Goal: Task Accomplishment & Management: Manage account settings

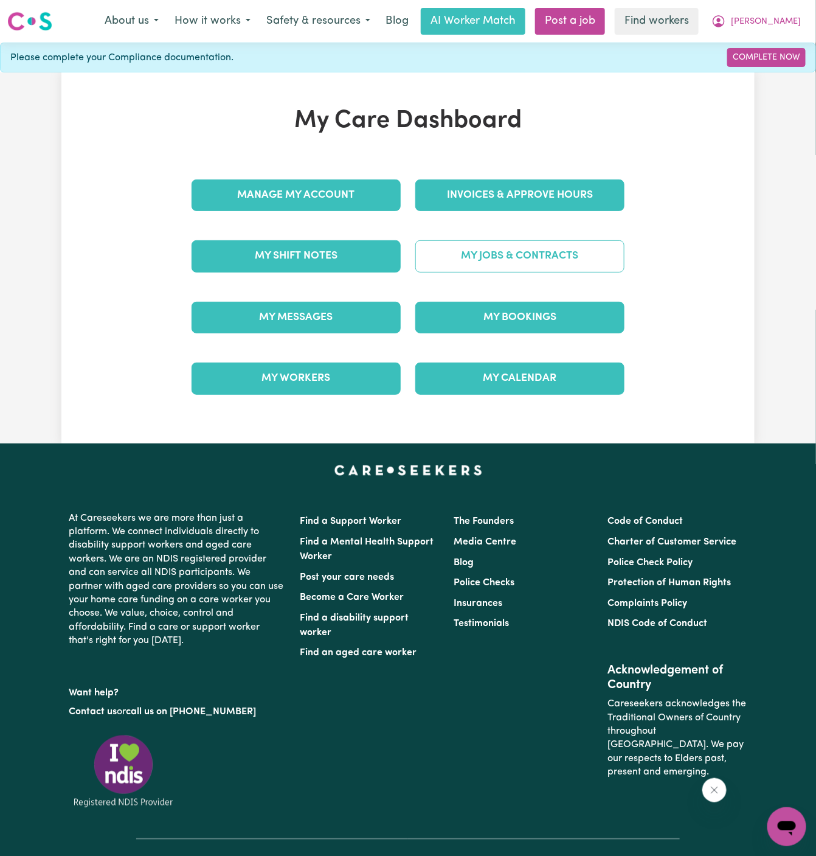
click at [511, 252] on link "My Jobs & Contracts" at bounding box center [519, 256] width 209 height 32
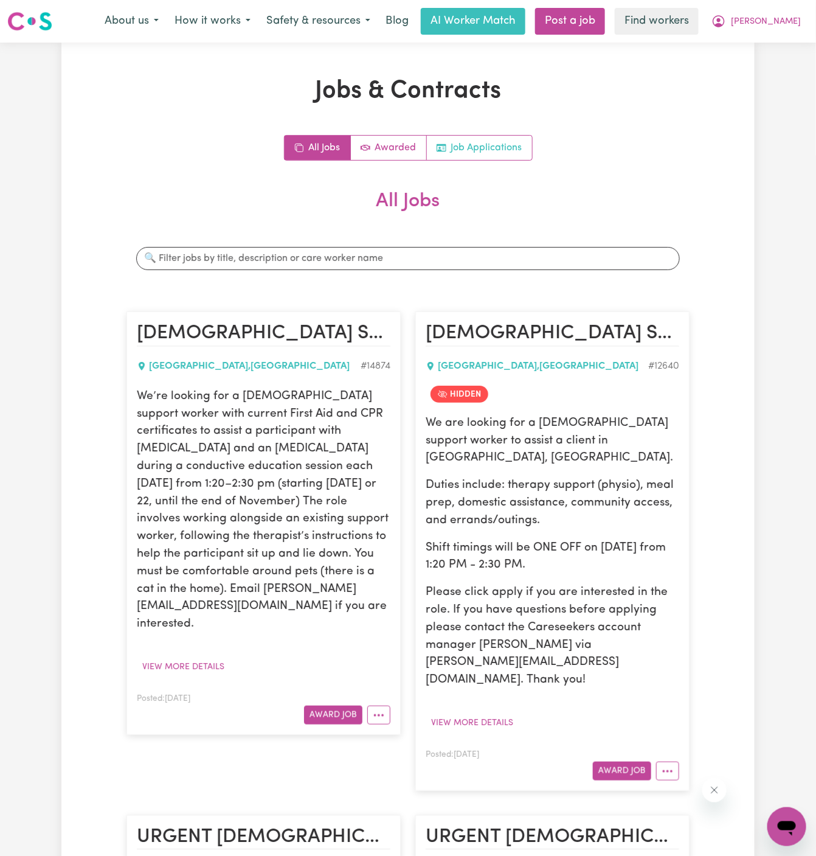
click at [515, 148] on link "Job Applications" at bounding box center [479, 148] width 105 height 24
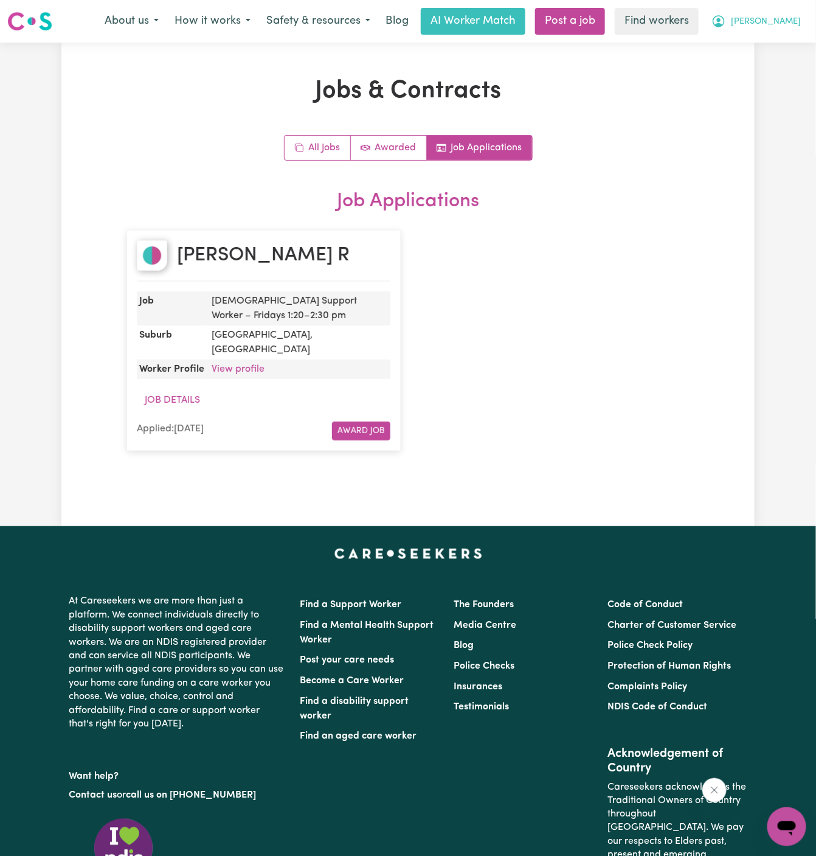
click at [792, 19] on span "[PERSON_NAME]" at bounding box center [766, 21] width 70 height 13
click at [777, 63] on link "Logout" at bounding box center [760, 69] width 96 height 23
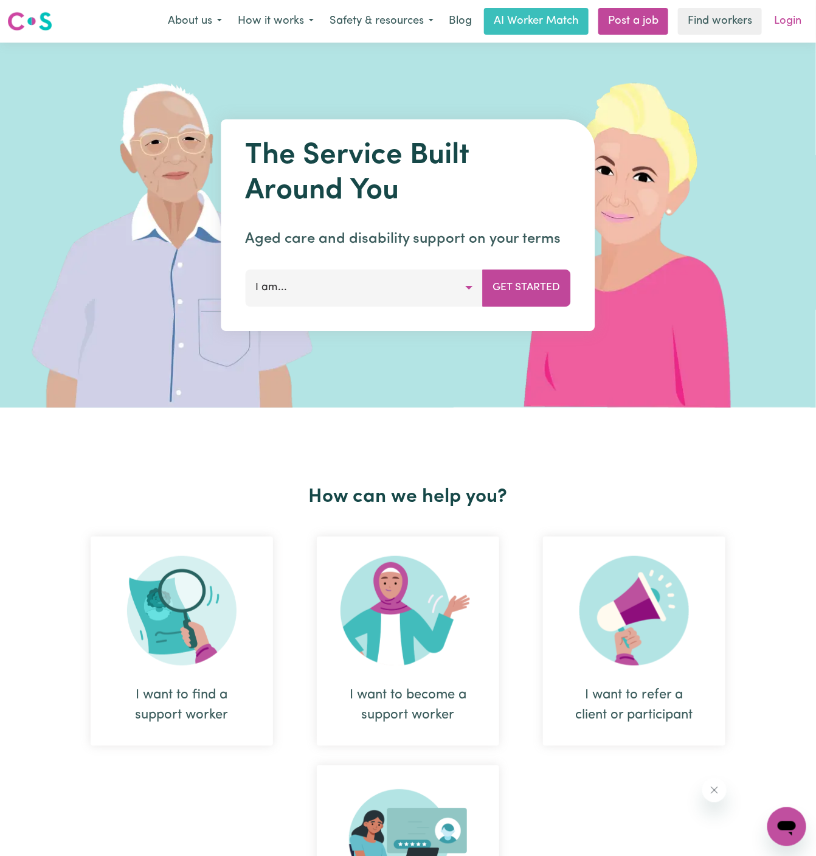
click at [792, 14] on link "Login" at bounding box center [788, 21] width 42 height 27
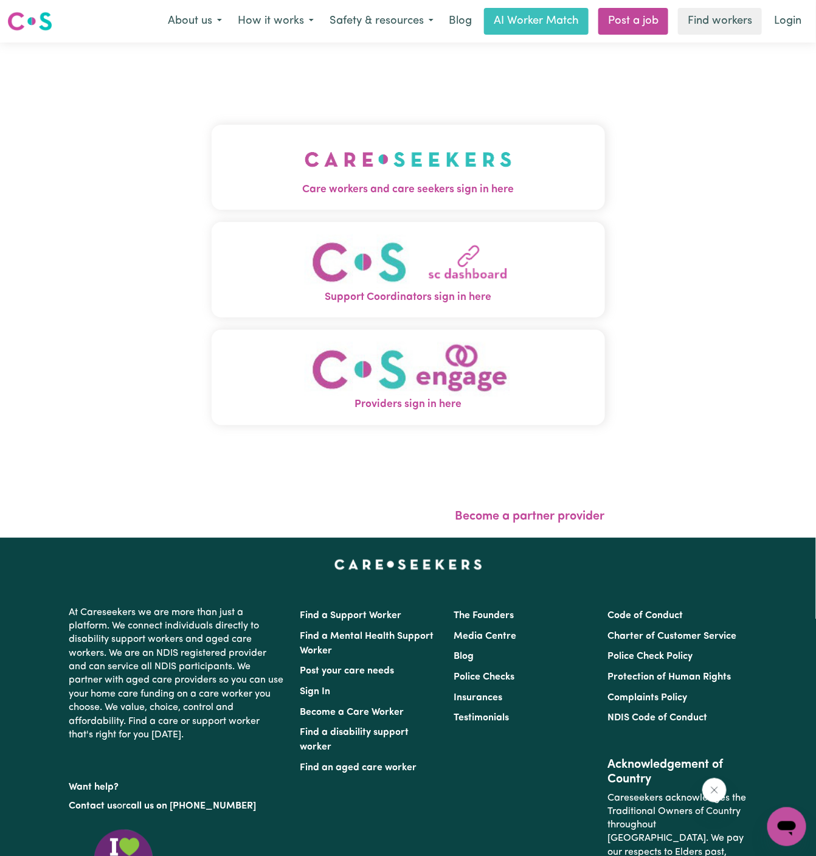
click at [355, 134] on button "Care workers and care seekers sign in here" at bounding box center [408, 167] width 393 height 85
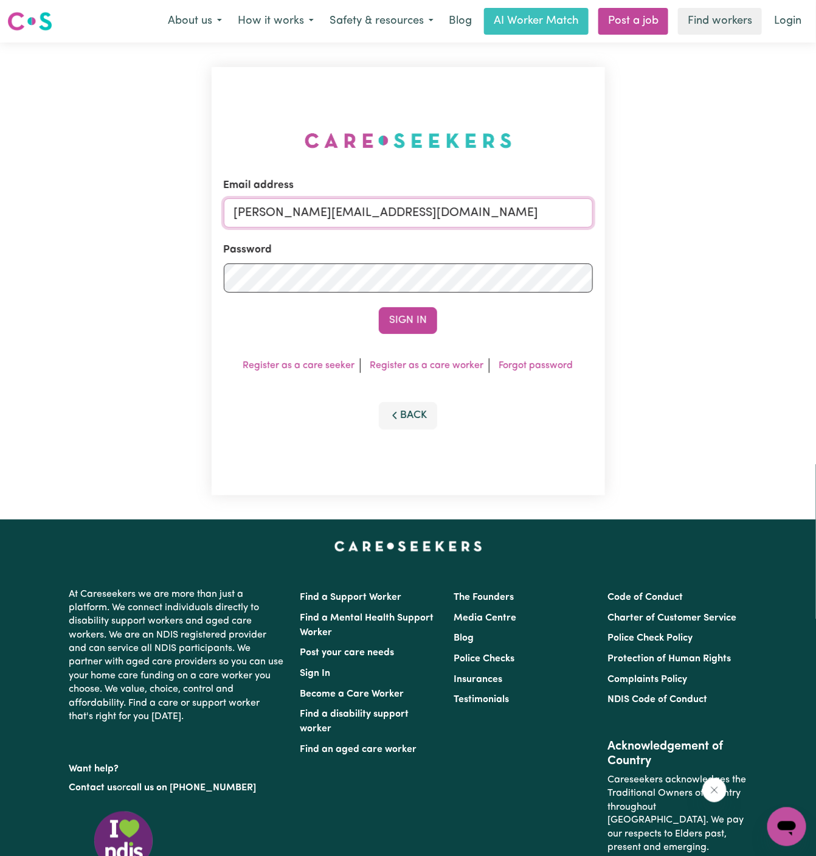
click at [538, 213] on input "[PERSON_NAME][EMAIL_ADDRESS][DOMAIN_NAME]" at bounding box center [408, 212] width 369 height 29
drag, startPoint x: 294, startPoint y: 215, endPoint x: 707, endPoint y: 215, distance: 412.3
click at [707, 215] on div "Email address [EMAIL_ADDRESS][DOMAIN_NAME] Password Sign In Register as a care …" at bounding box center [408, 281] width 816 height 477
type input "[EMAIL_ADDRESS][DOMAIN_NAME]"
click at [409, 316] on button "Sign In" at bounding box center [408, 320] width 58 height 27
